Goal: Information Seeking & Learning: Learn about a topic

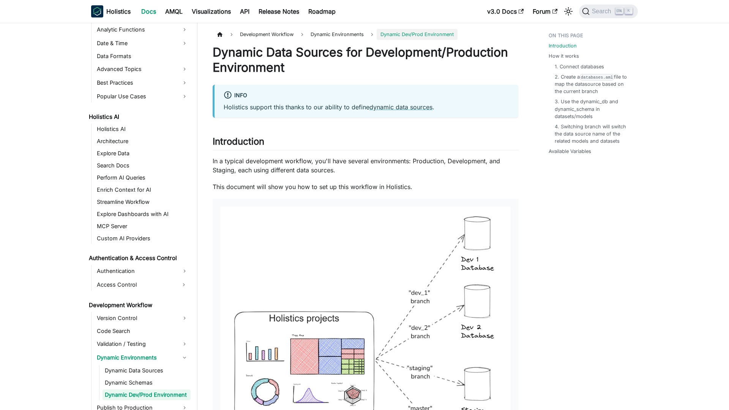
scroll to position [371, 0]
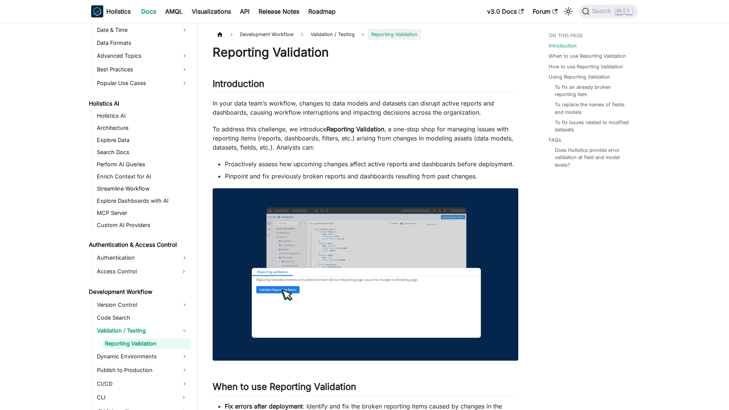
scroll to position [333, 0]
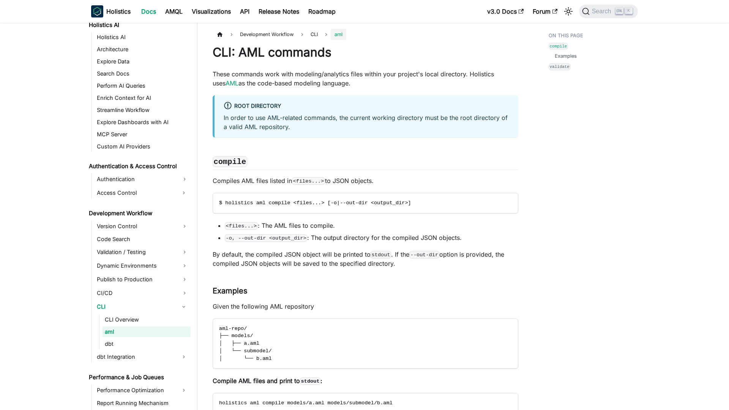
scroll to position [399, 0]
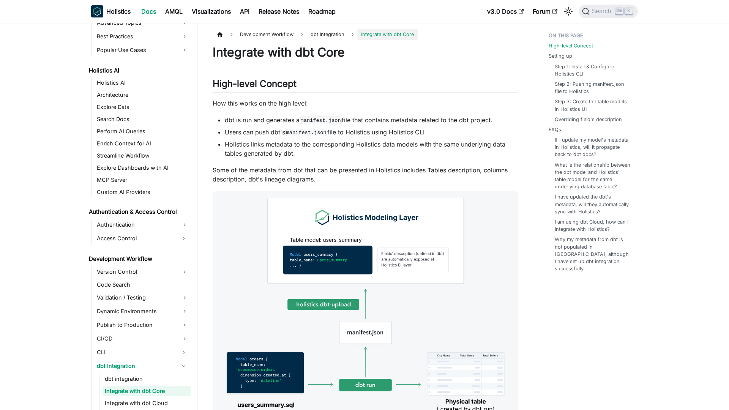
scroll to position [413, 0]
